Goal: Information Seeking & Learning: Learn about a topic

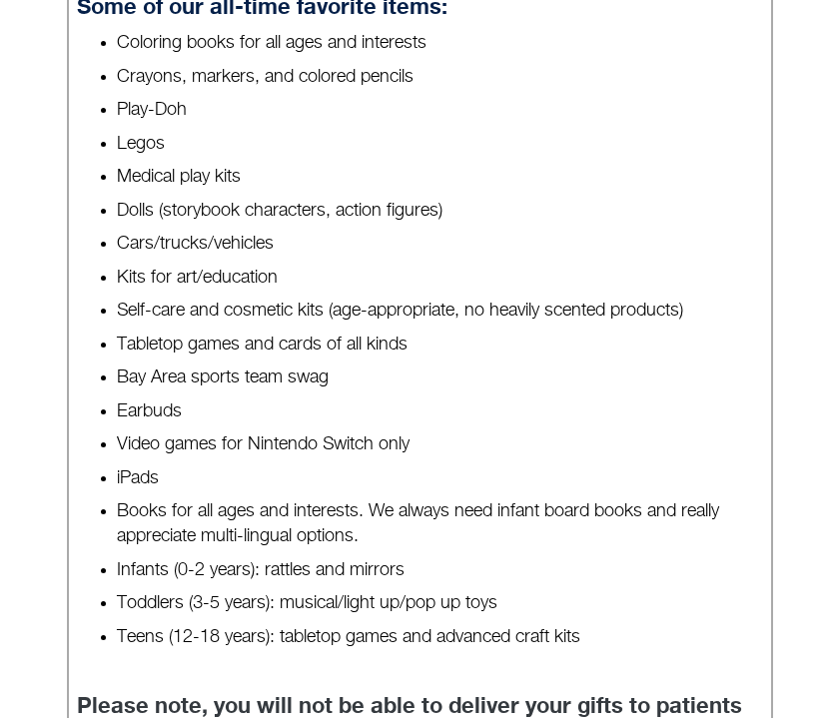
scroll to position [1144, 0]
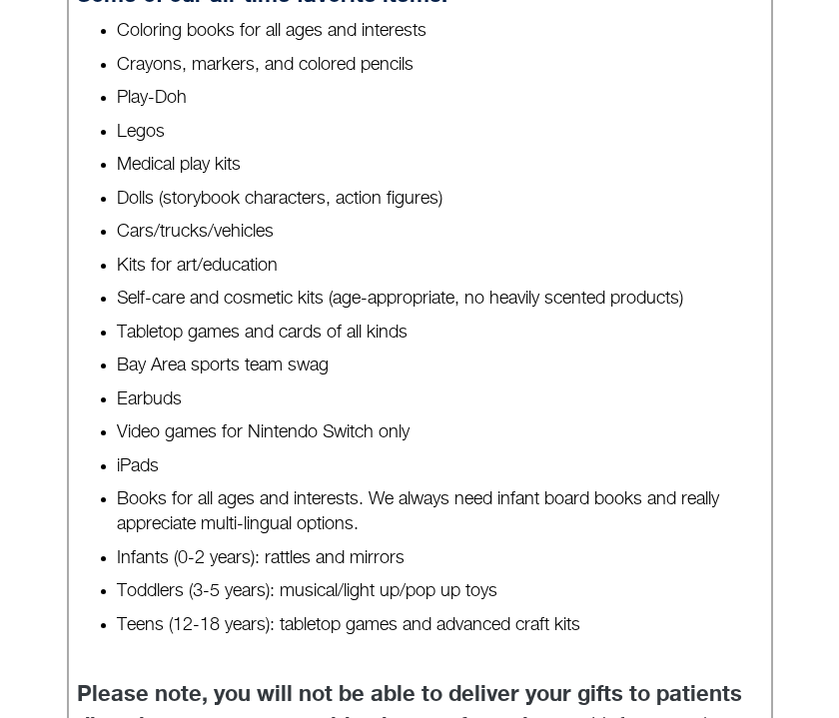
click at [254, 140] on li "Legos" at bounding box center [439, 132] width 645 height 25
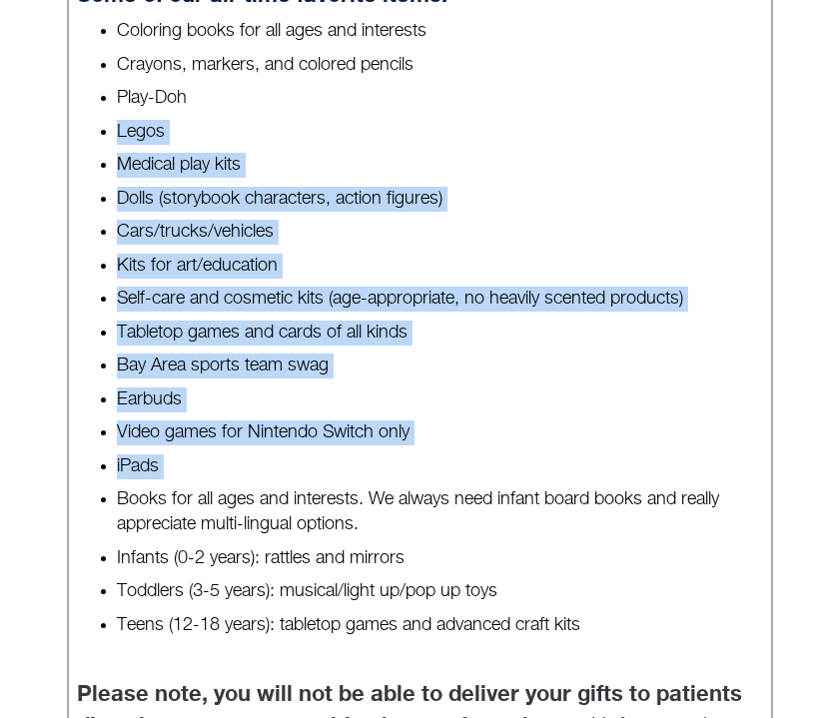
drag, startPoint x: 254, startPoint y: 140, endPoint x: 247, endPoint y: 504, distance: 364.6
click at [247, 493] on ul "Coloring books for all ages and interests Crayons, markers, and colored pencils…" at bounding box center [419, 328] width 685 height 619
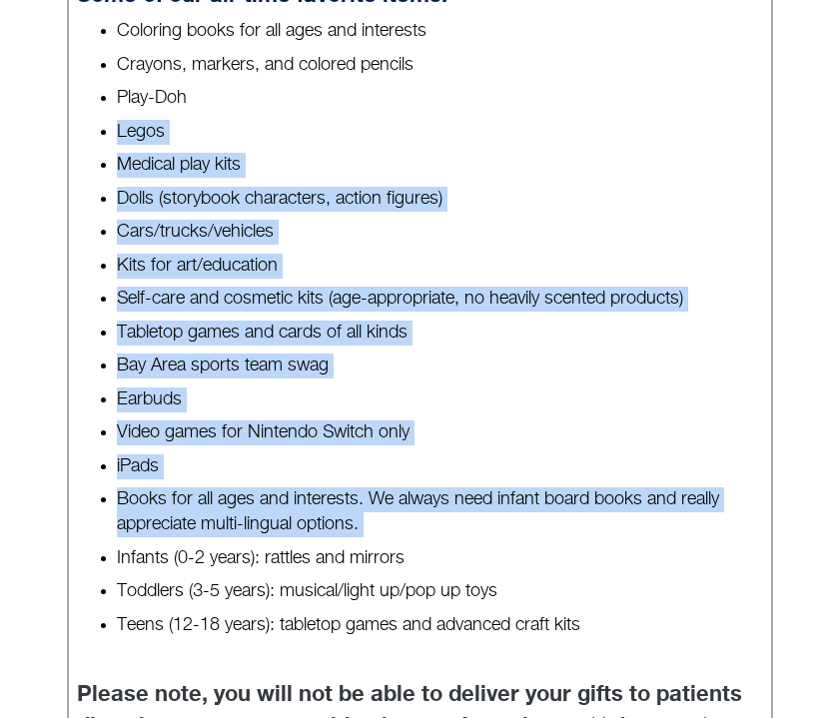
click at [247, 504] on li "Books for all ages and interests. We always need infant board books and really …" at bounding box center [439, 512] width 645 height 50
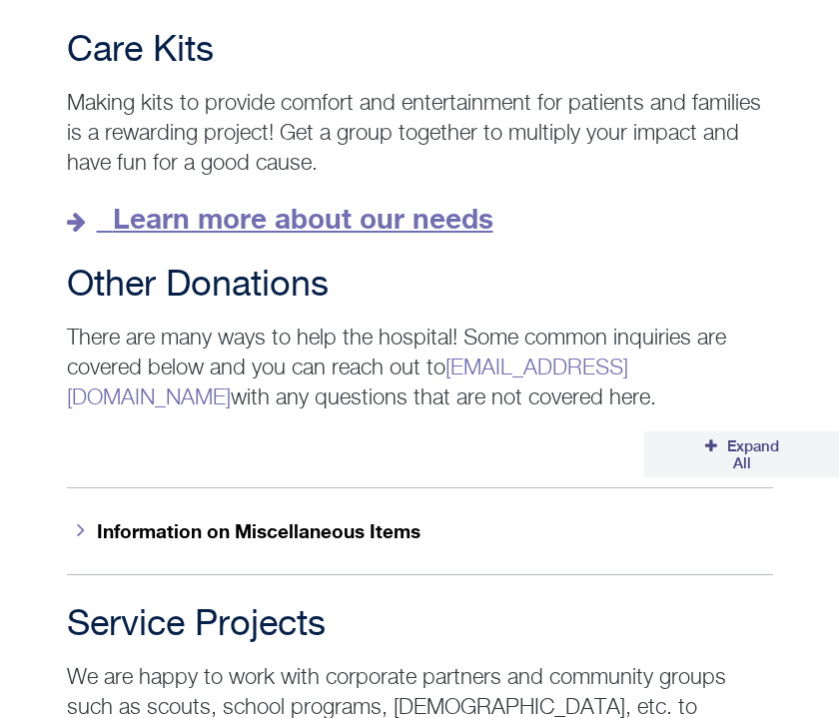
scroll to position [3487, 0]
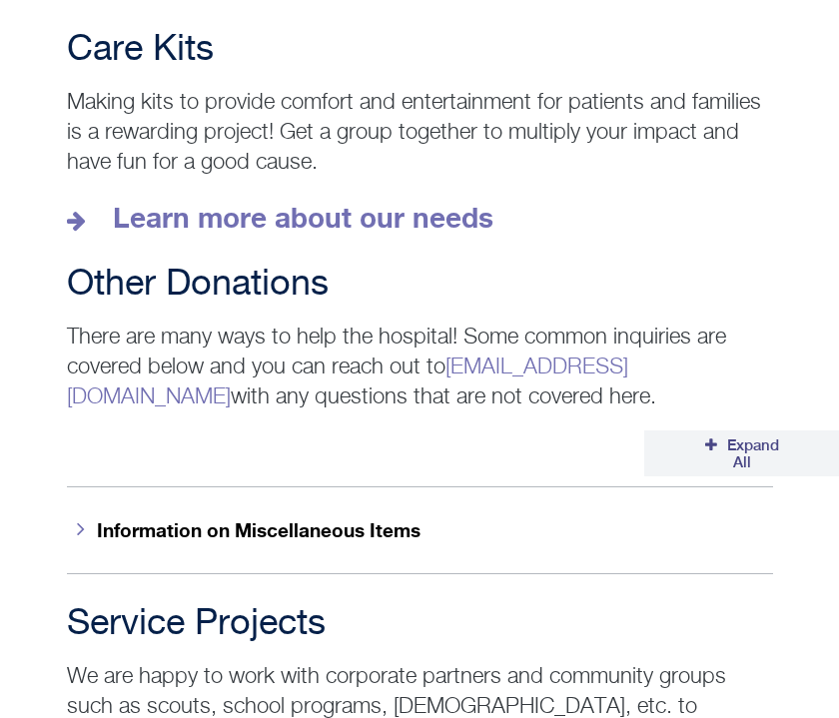
drag, startPoint x: 88, startPoint y: 377, endPoint x: 377, endPoint y: 374, distance: 288.7
click at [377, 374] on p "There are many ways to help the hospital! Some common inquiries are covered bel…" at bounding box center [420, 368] width 706 height 90
click at [345, 513] on button "Information on Miscellaneous Items" at bounding box center [420, 529] width 706 height 87
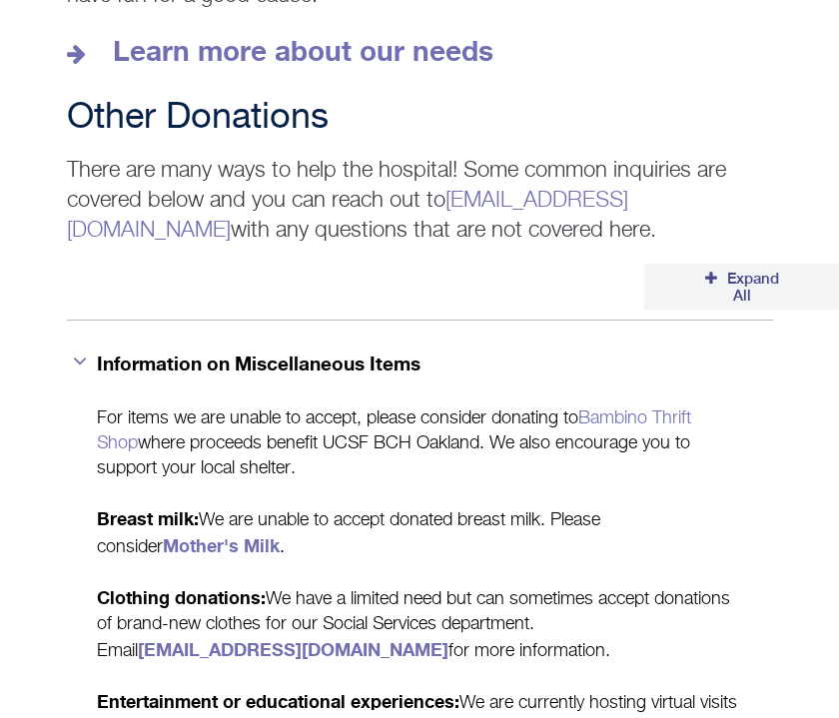
scroll to position [3660, 0]
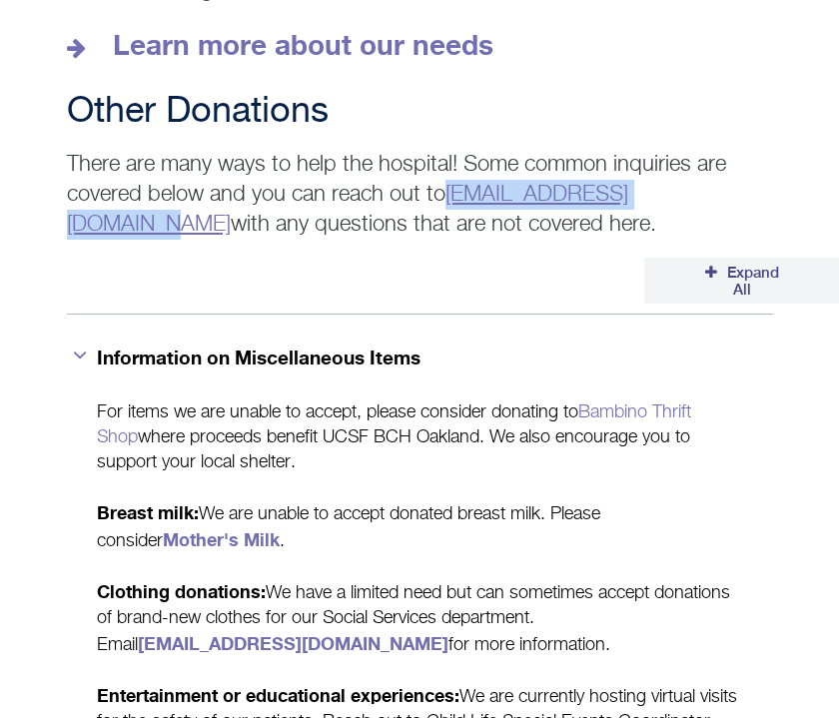
drag, startPoint x: 368, startPoint y: 199, endPoint x: 93, endPoint y: 210, distance: 274.9
click at [93, 210] on p "There are many ways to help the hospital! Some common inquiries are covered bel…" at bounding box center [420, 195] width 706 height 90
copy link "[EMAIL_ADDRESS][DOMAIN_NAME]"
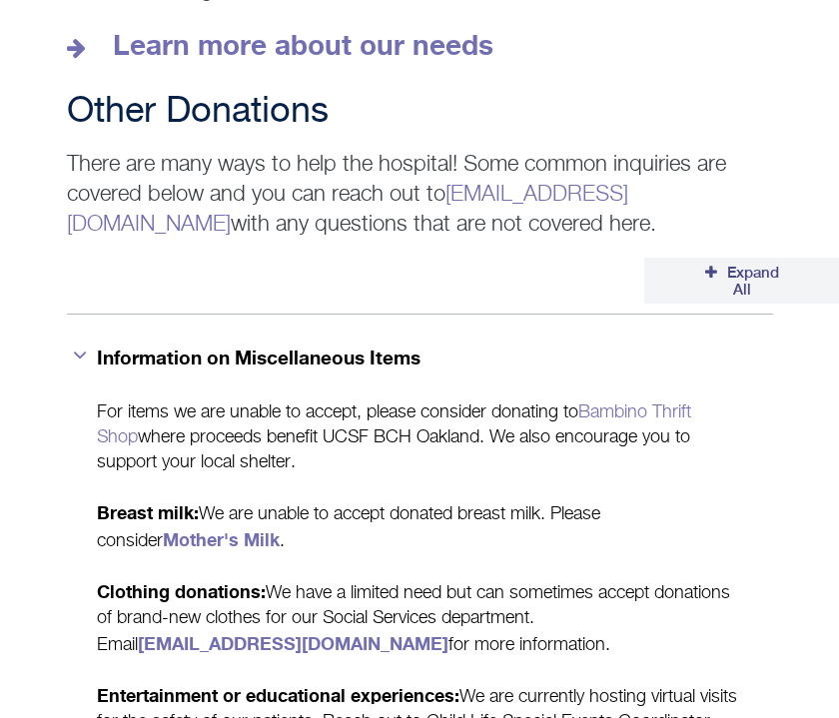
click at [217, 420] on p "For items we are unable to accept, please consider donating to Bambino Thrift S…" at bounding box center [420, 438] width 646 height 75
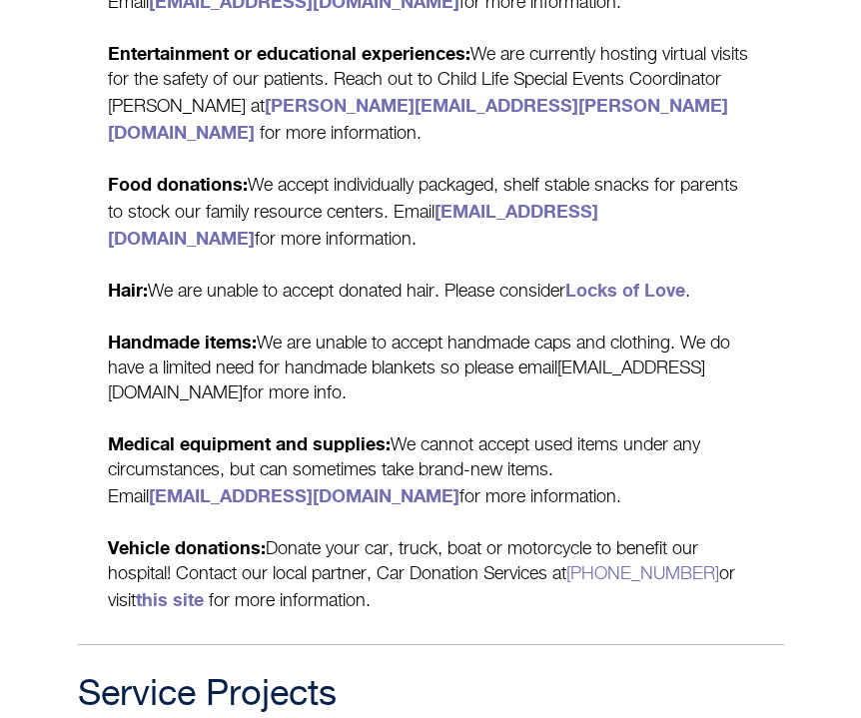
scroll to position [4305, 0]
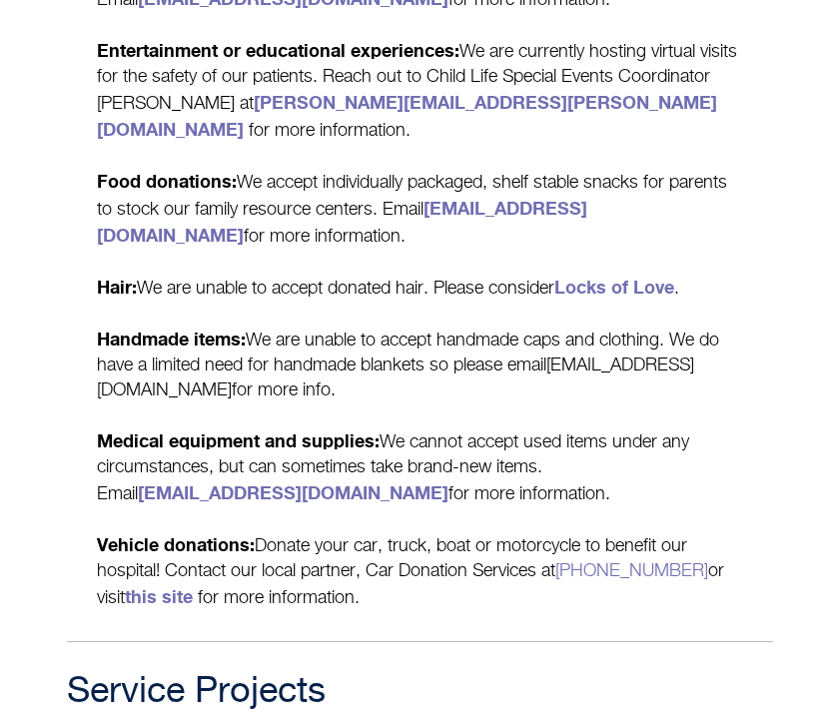
click at [227, 378] on p "Handmade items: We are unable to accept handmade caps and clothing. We do have …" at bounding box center [420, 365] width 646 height 77
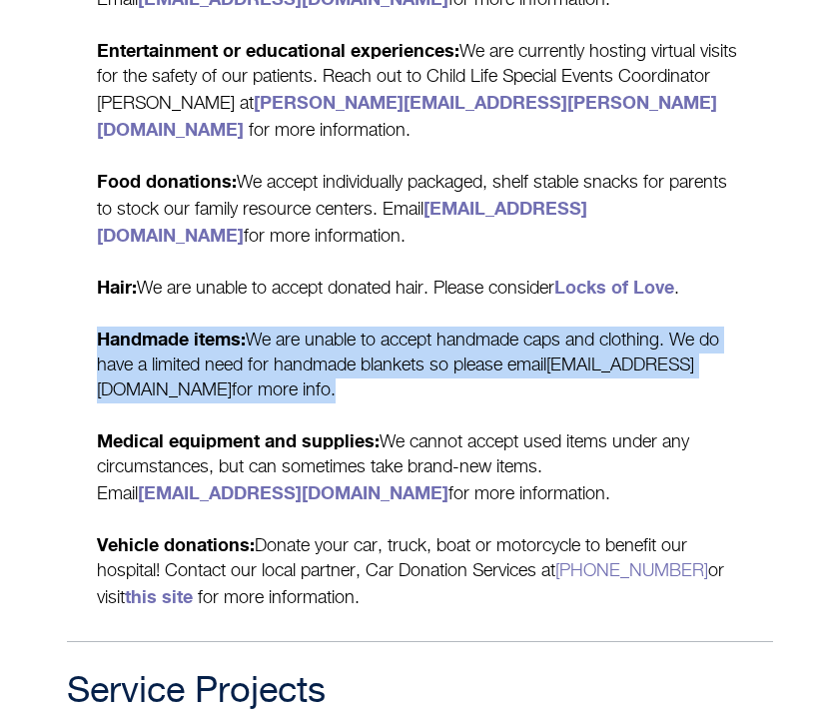
click at [251, 209] on p "Food donations: We accept individually packaged, shelf stable snacks for parent…" at bounding box center [420, 209] width 646 height 81
